Goal: Information Seeking & Learning: Check status

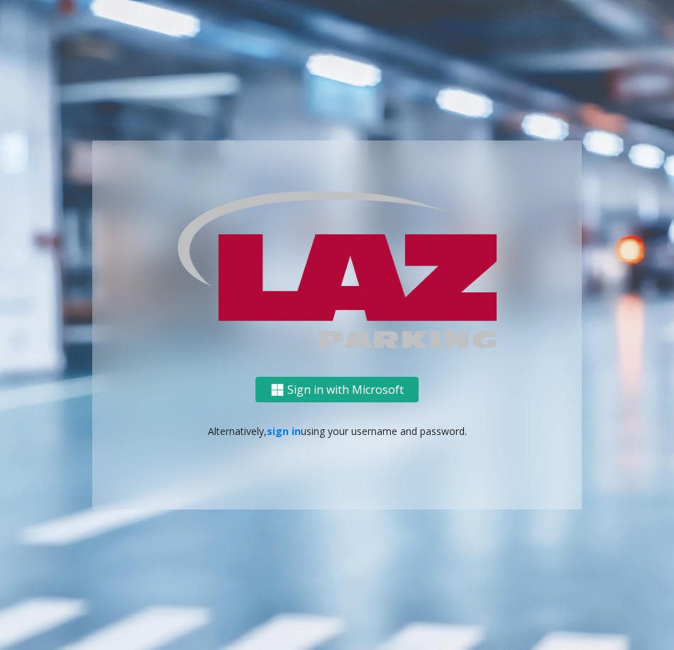
click at [357, 395] on button "Sign in with Microsoft" at bounding box center [337, 390] width 163 height 26
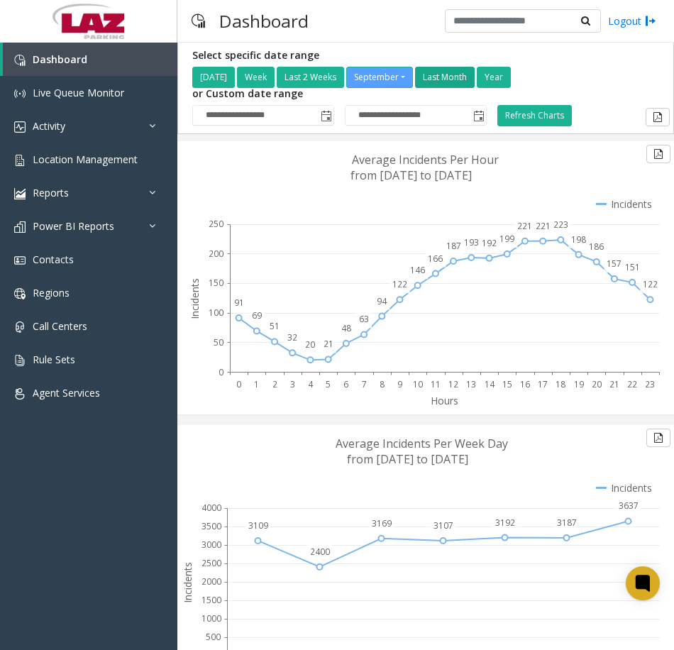
click at [447, 79] on button "Last Month" at bounding box center [445, 77] width 60 height 21
type input "**********"
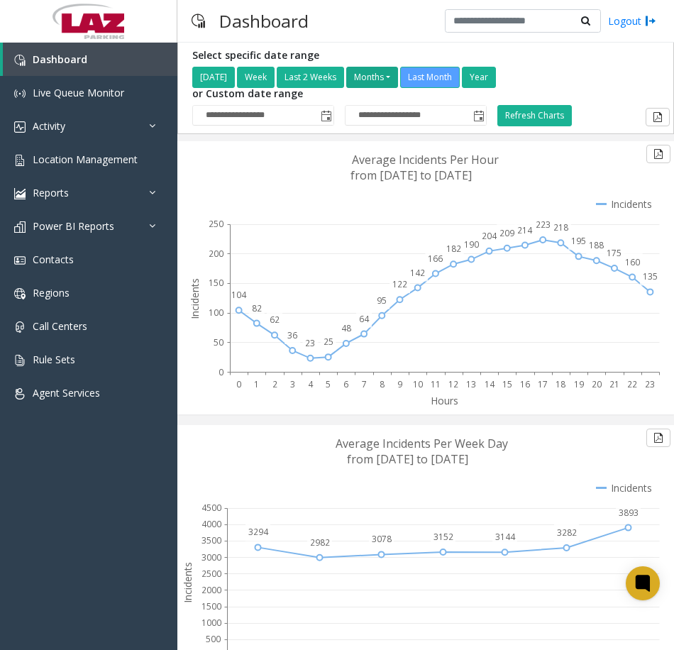
click at [373, 82] on button "Months" at bounding box center [372, 77] width 52 height 21
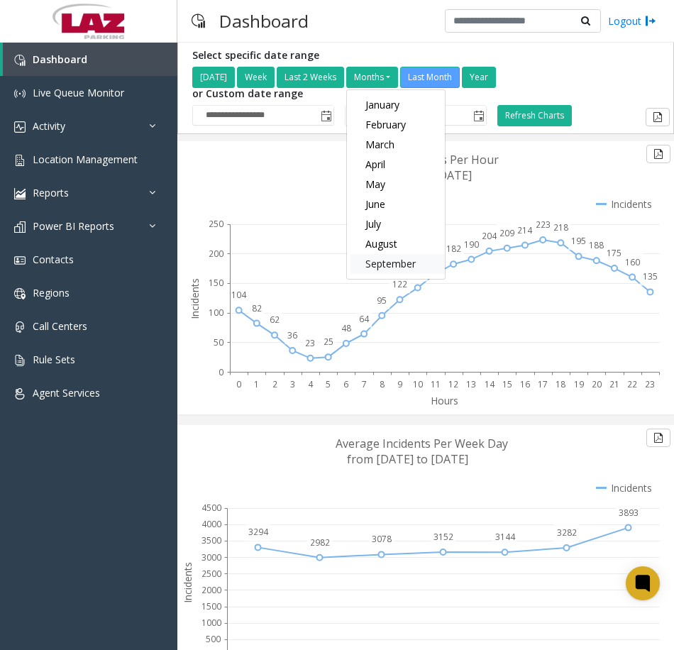
click at [384, 258] on link "September" at bounding box center [398, 264] width 94 height 20
type input "**********"
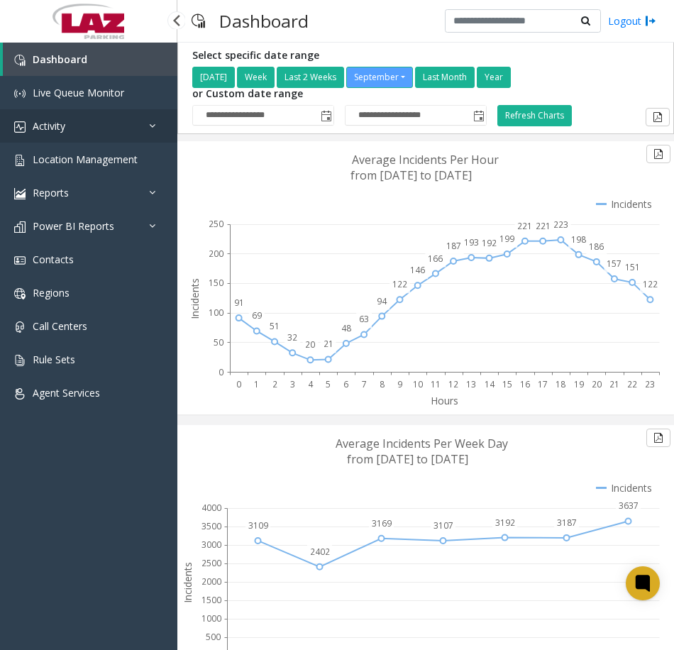
click at [77, 119] on link "Activity" at bounding box center [88, 125] width 177 height 33
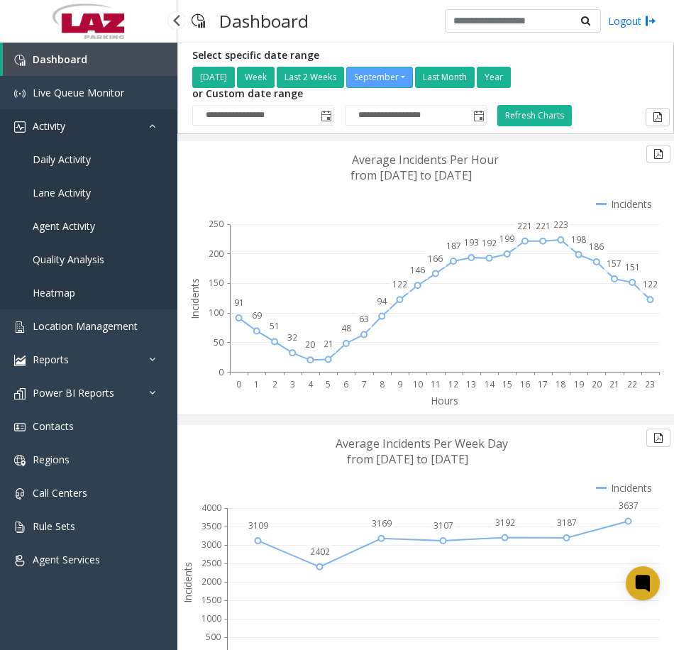
click at [78, 122] on link "Activity" at bounding box center [88, 125] width 177 height 33
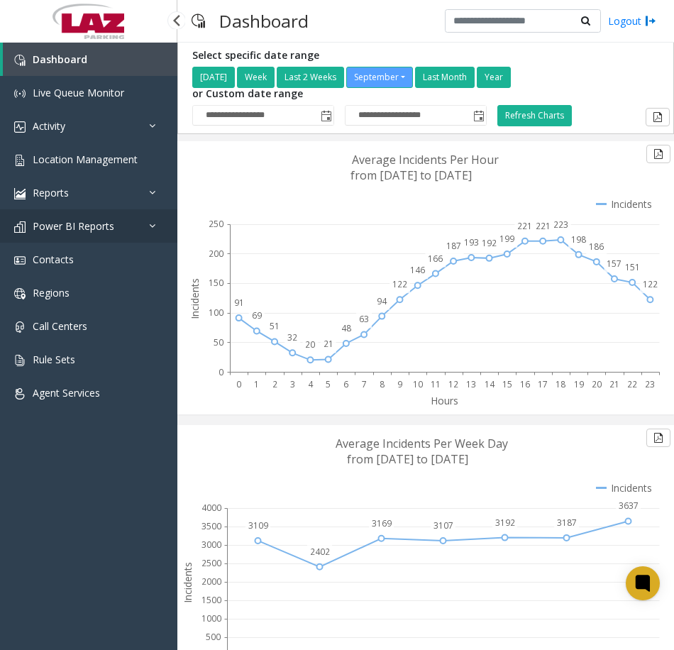
click at [84, 235] on link "Power BI Reports" at bounding box center [88, 225] width 177 height 33
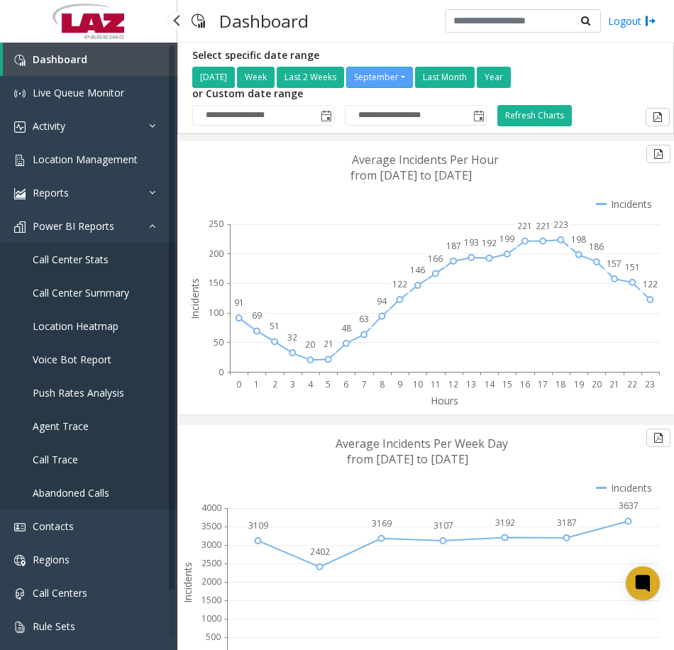
click at [75, 289] on span "Call Center Summary" at bounding box center [81, 292] width 97 height 13
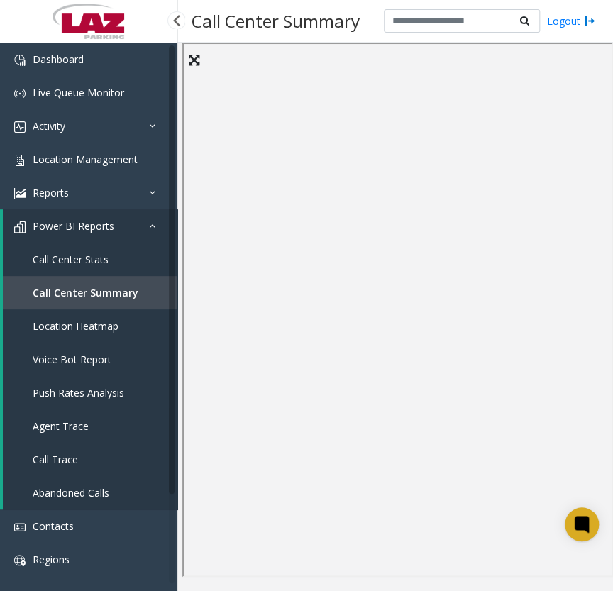
click at [106, 224] on span "Power BI Reports" at bounding box center [74, 225] width 82 height 13
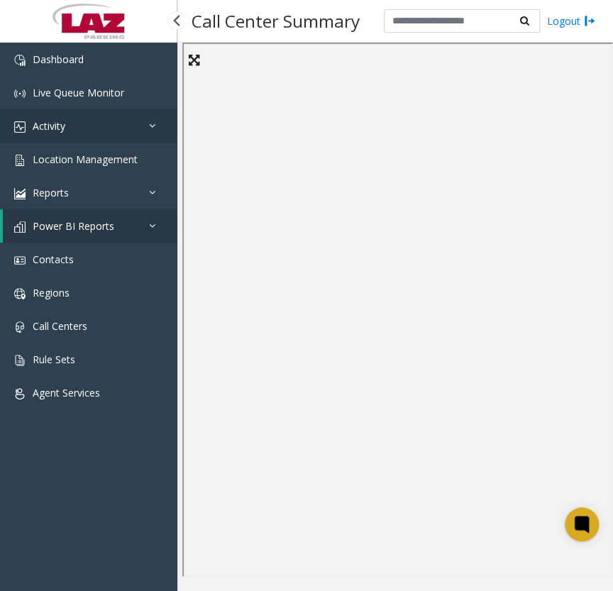
click at [91, 124] on link "Activity" at bounding box center [88, 125] width 177 height 33
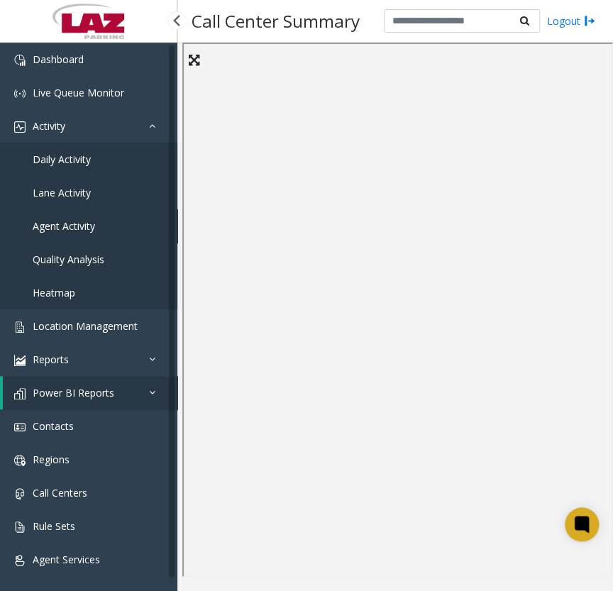
click at [69, 226] on span "Agent Activity" at bounding box center [64, 225] width 62 height 13
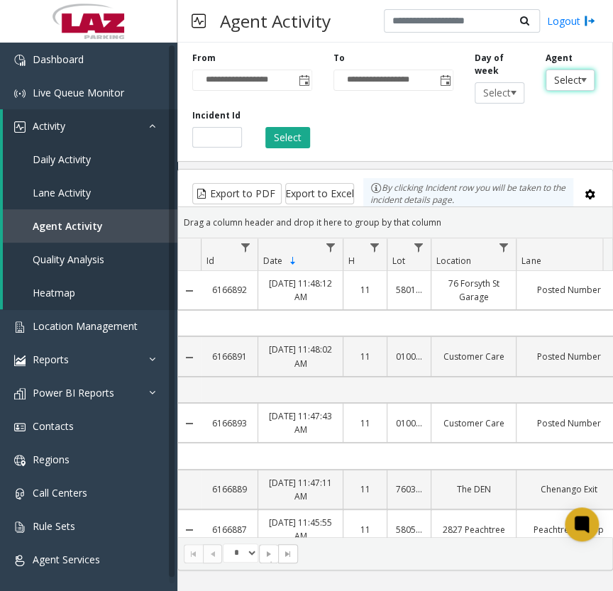
click at [557, 80] on span "Select agent..." at bounding box center [566, 80] width 38 height 20
type input "*****"
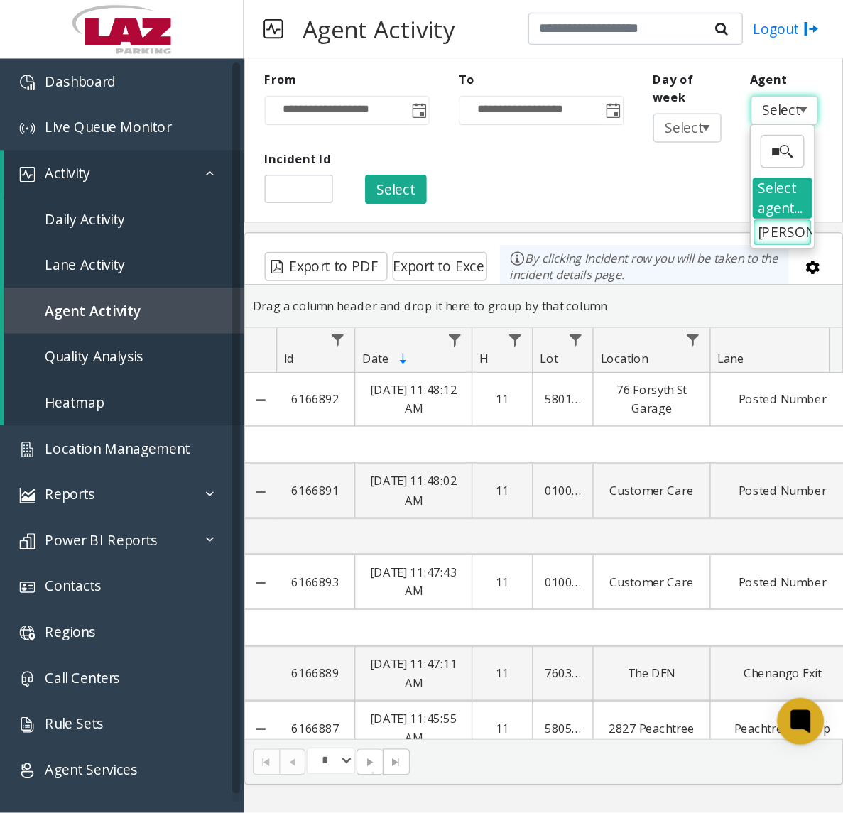
scroll to position [0, 27]
click at [569, 172] on li "[PERSON_NAME]" at bounding box center [568, 168] width 43 height 19
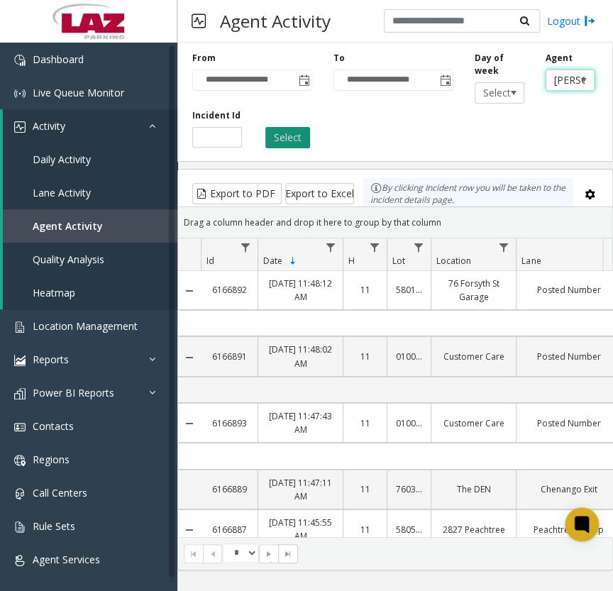
click at [275, 137] on button "Select" at bounding box center [288, 137] width 45 height 21
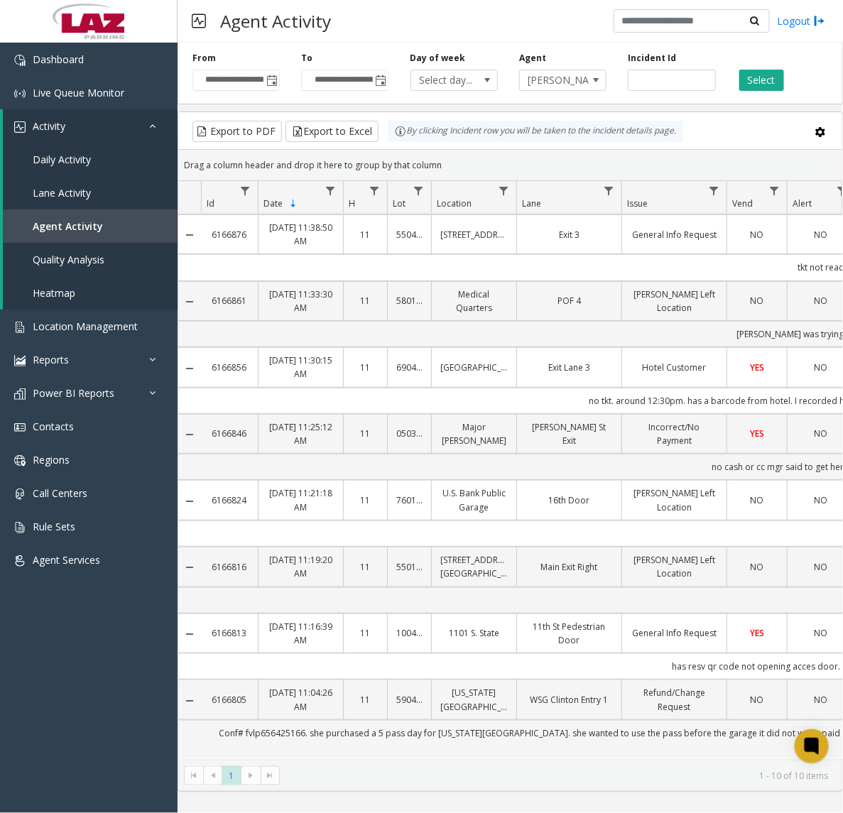
scroll to position [178, 0]
